Goal: Information Seeking & Learning: Find contact information

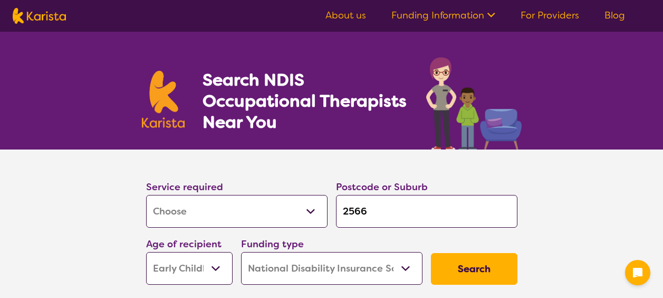
select select "[MEDICAL_DATA]"
select select "EC"
select select "NDIS"
select select "[MEDICAL_DATA]"
select select "EC"
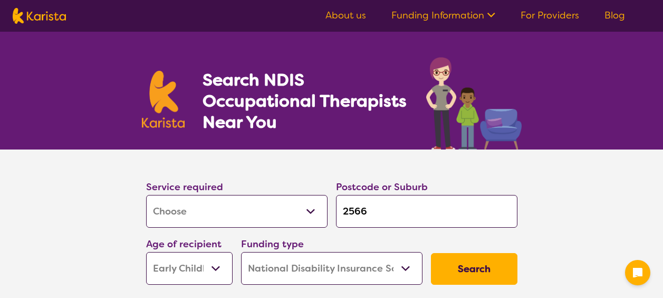
select select "NDIS"
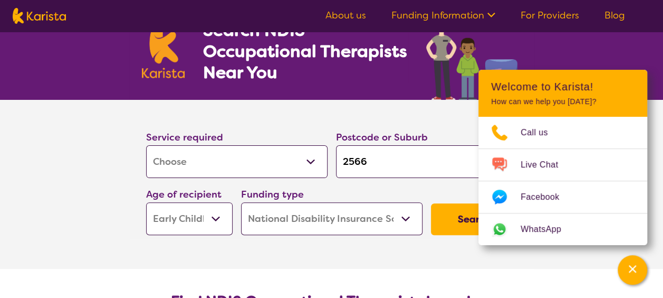
scroll to position [90, 0]
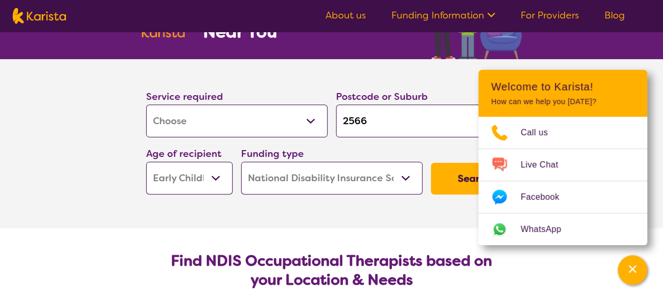
click at [457, 175] on button "Search" at bounding box center [474, 178] width 87 height 32
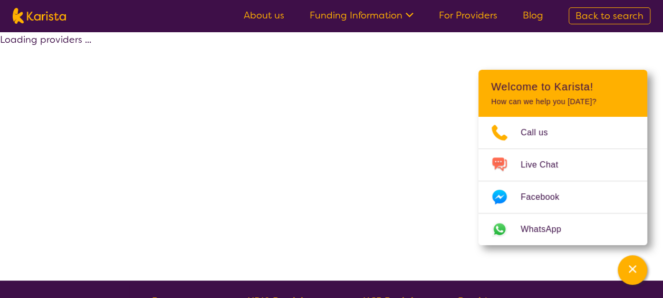
select select "by_score"
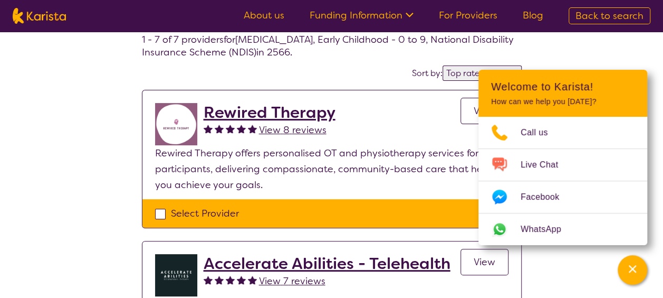
scroll to position [75, 0]
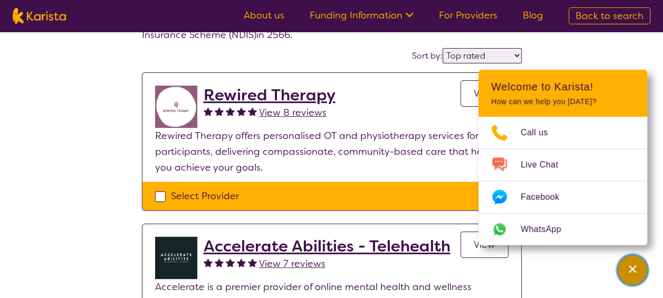
click at [626, 261] on div "Channel Menu" at bounding box center [632, 269] width 21 height 23
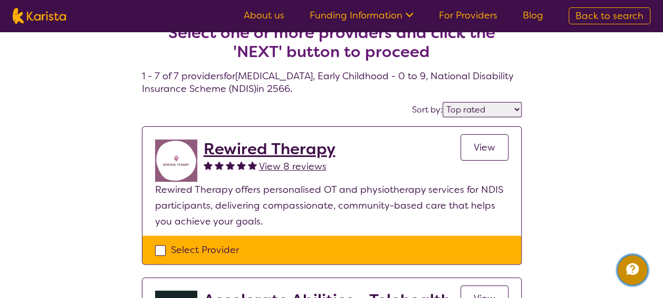
scroll to position [0, 0]
